Goal: Task Accomplishment & Management: Use online tool/utility

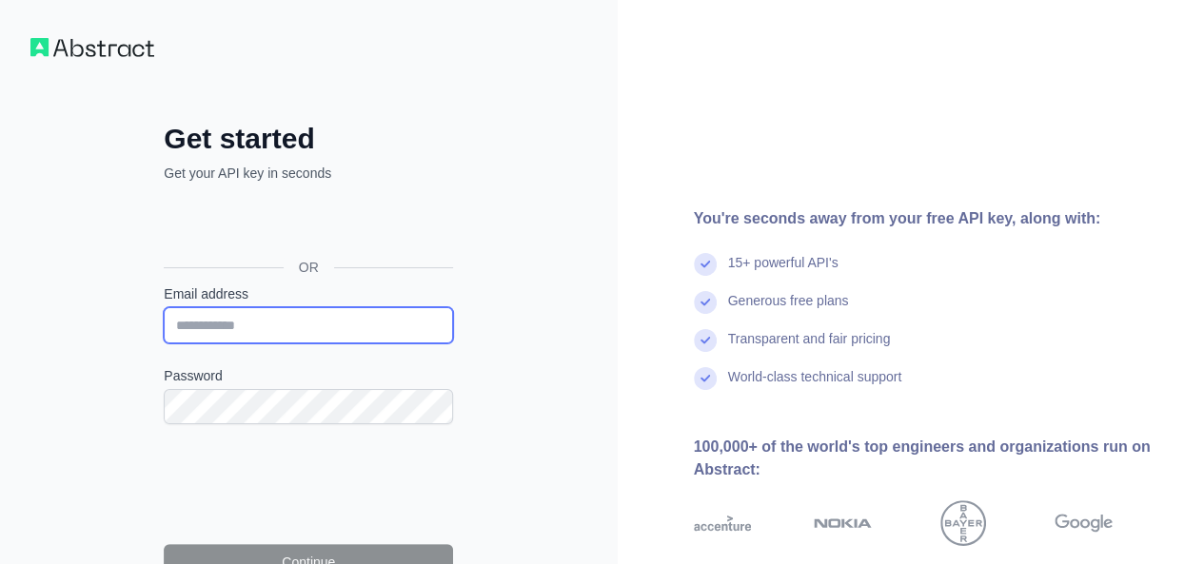
drag, startPoint x: 0, startPoint y: 0, endPoint x: 247, endPoint y: 327, distance: 410.4
click at [247, 327] on input "Email address" at bounding box center [308, 325] width 289 height 36
type input "**********"
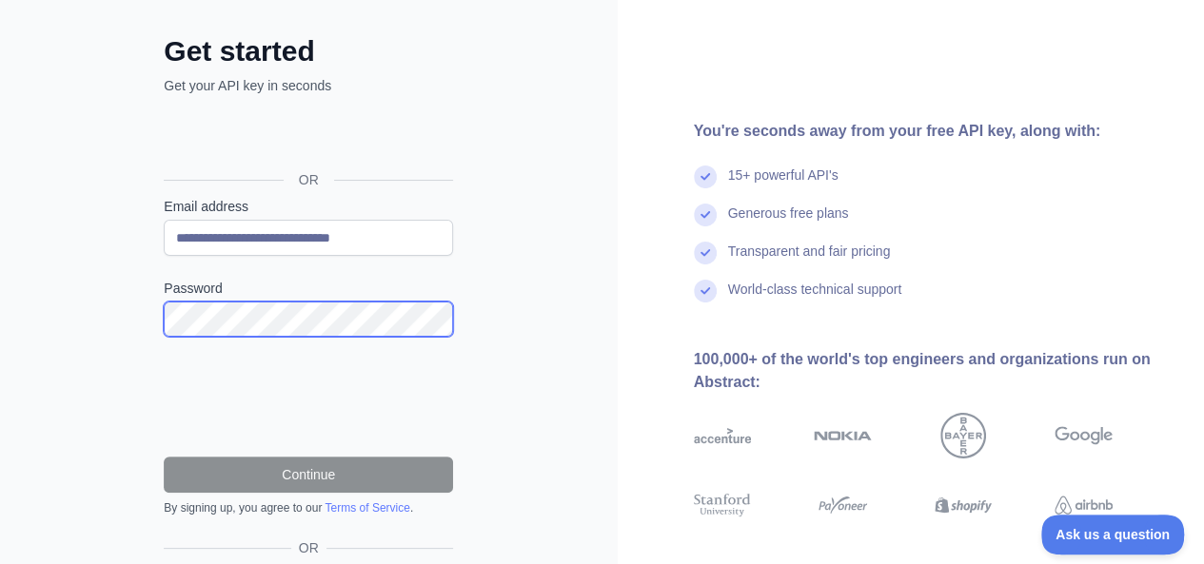
scroll to position [123, 0]
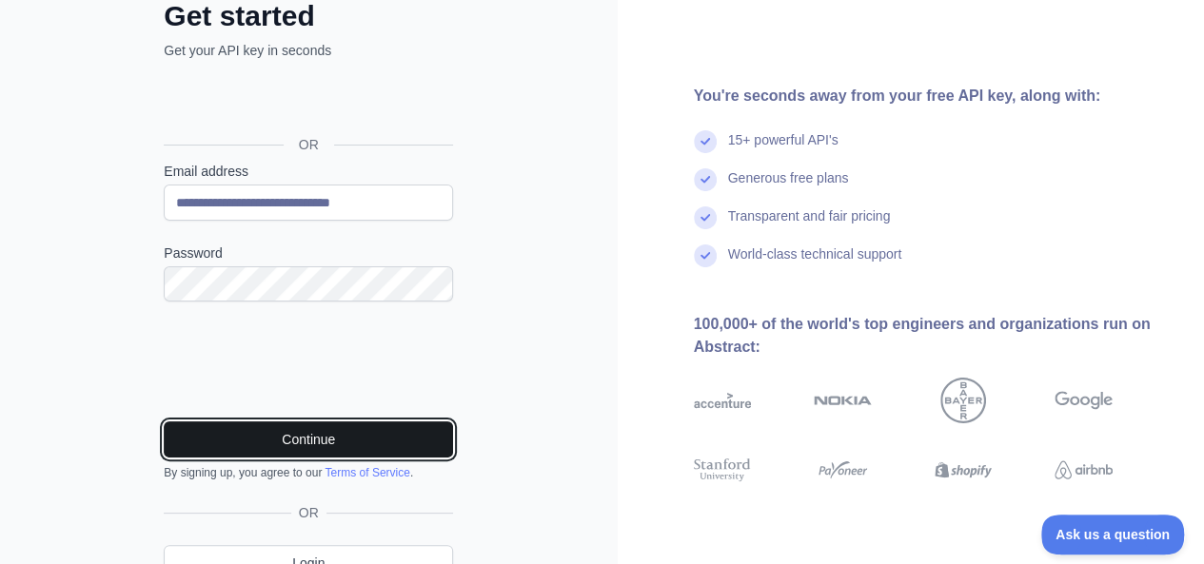
click at [308, 435] on button "Continue" at bounding box center [308, 440] width 289 height 36
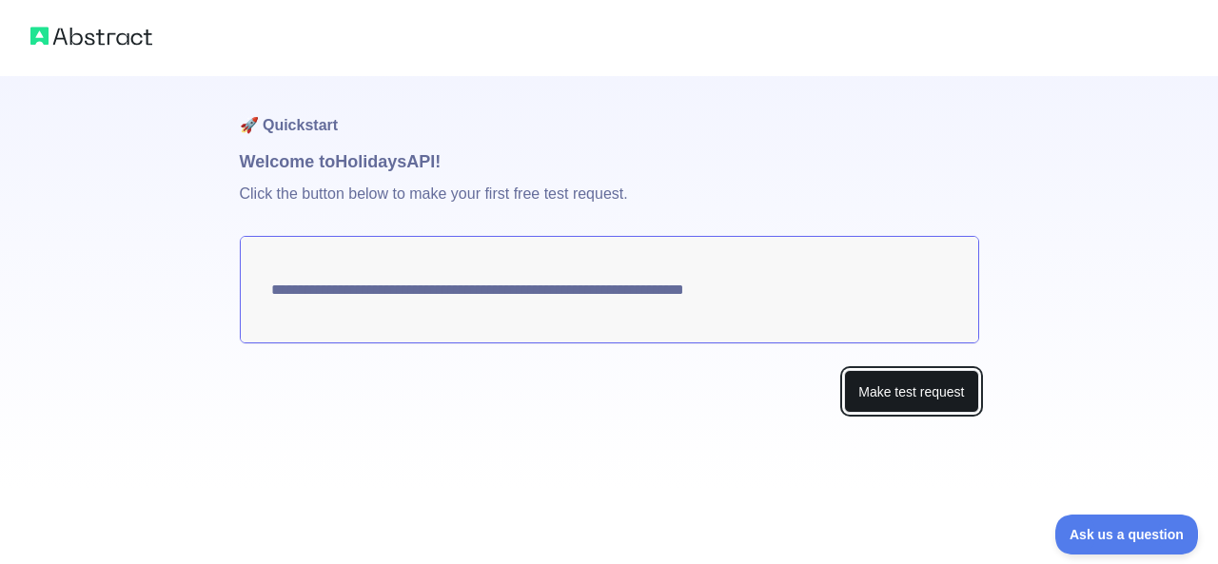
click at [885, 399] on button "Make test request" at bounding box center [911, 391] width 134 height 43
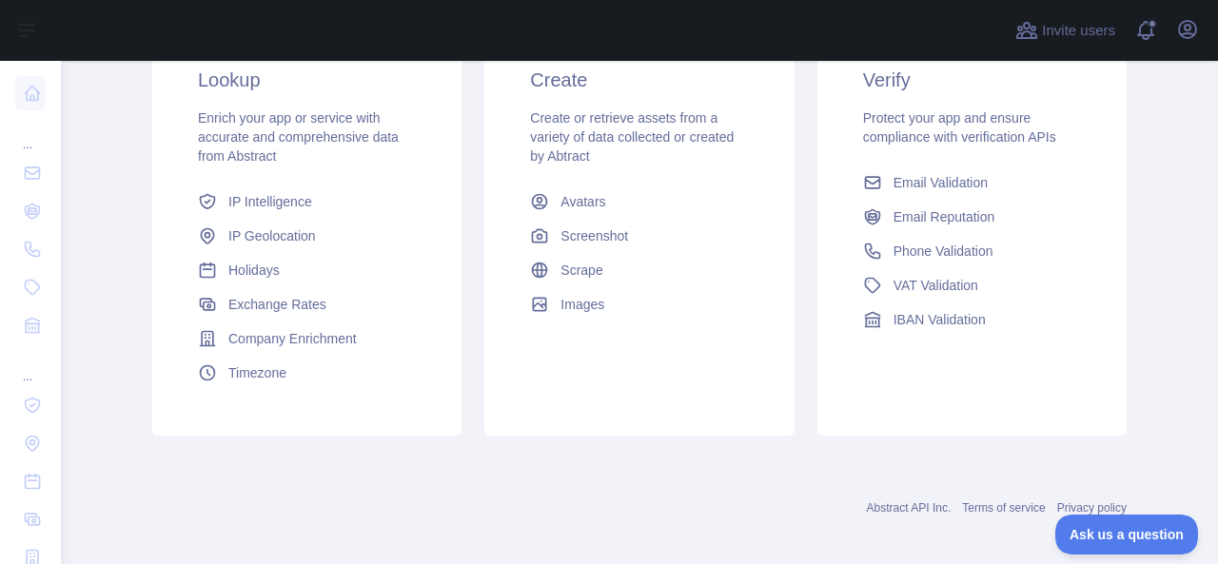
scroll to position [383, 0]
